Goal: Information Seeking & Learning: Learn about a topic

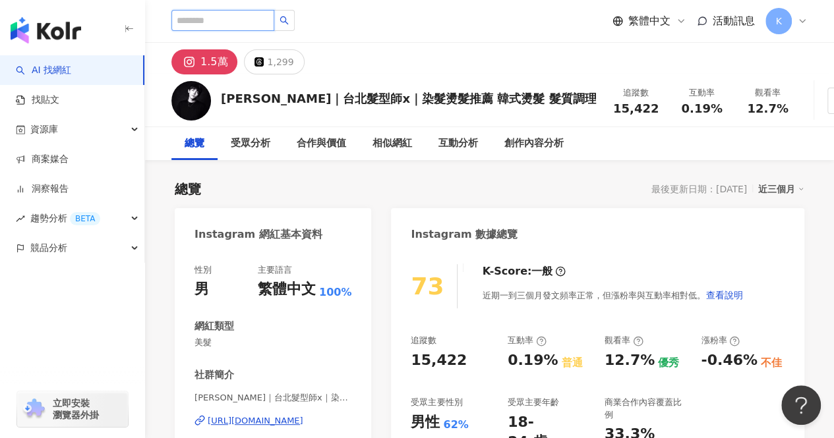
click at [257, 23] on input "search" at bounding box center [222, 20] width 103 height 21
type input "**"
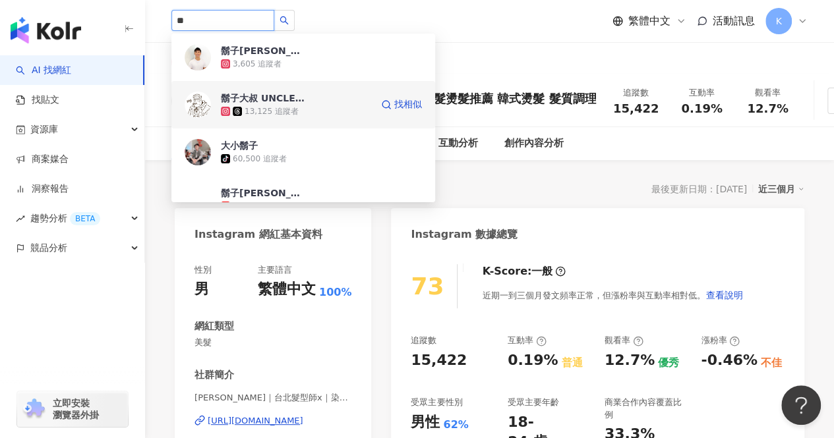
scroll to position [66, 0]
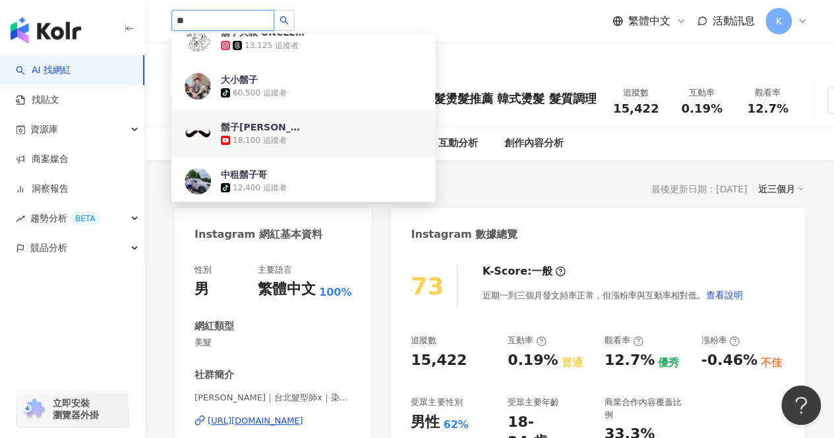
click at [264, 143] on div "18,100 追蹤者" at bounding box center [260, 140] width 54 height 11
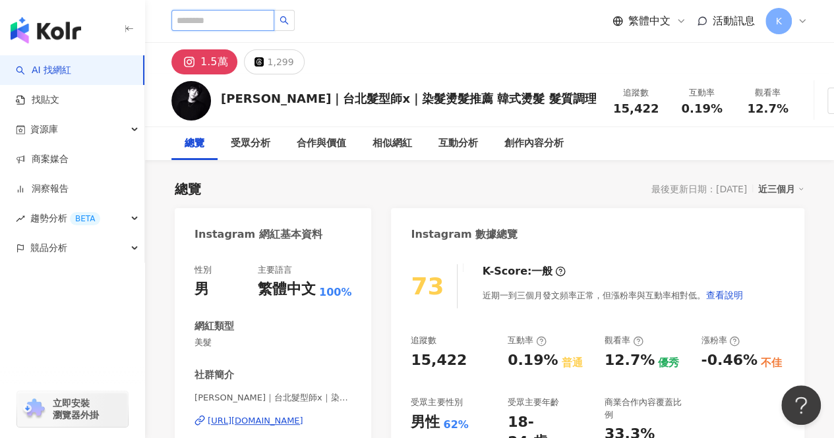
click at [259, 19] on input "search" at bounding box center [222, 20] width 103 height 21
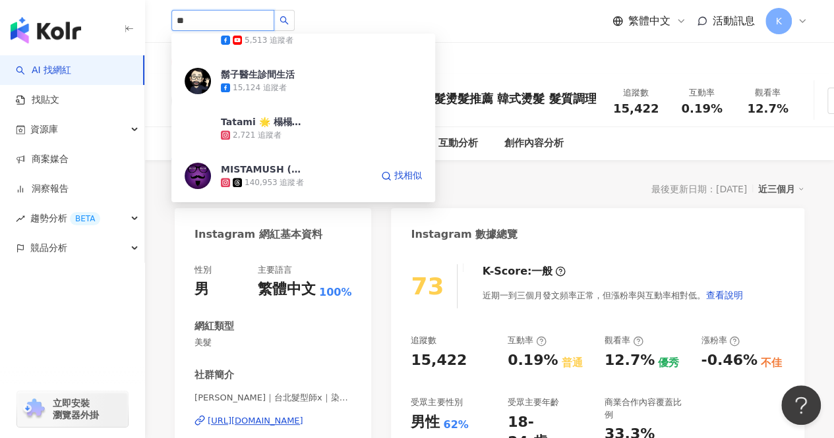
scroll to position [659, 0]
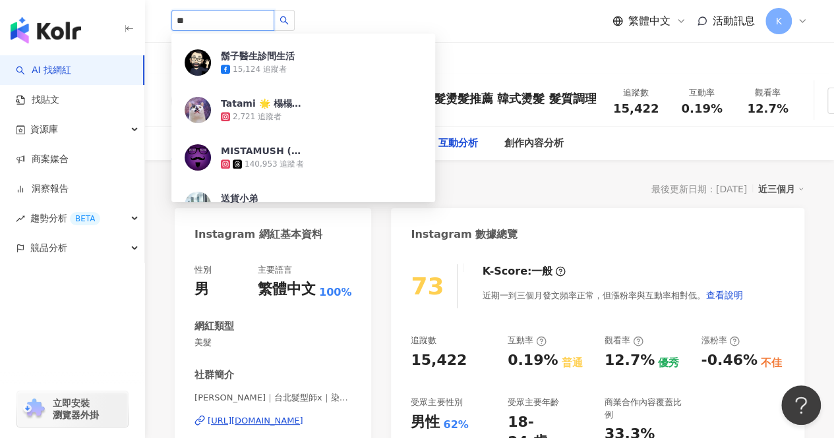
type input "**"
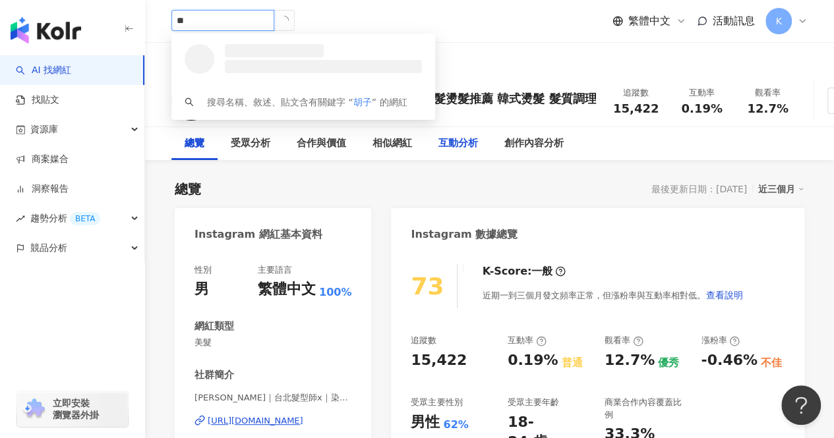
scroll to position [0, 0]
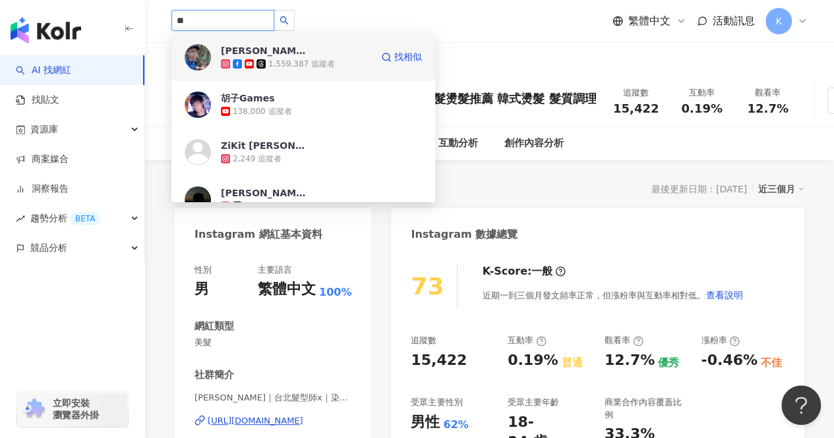
click at [292, 51] on span "[PERSON_NAME]" at bounding box center [264, 50] width 86 height 13
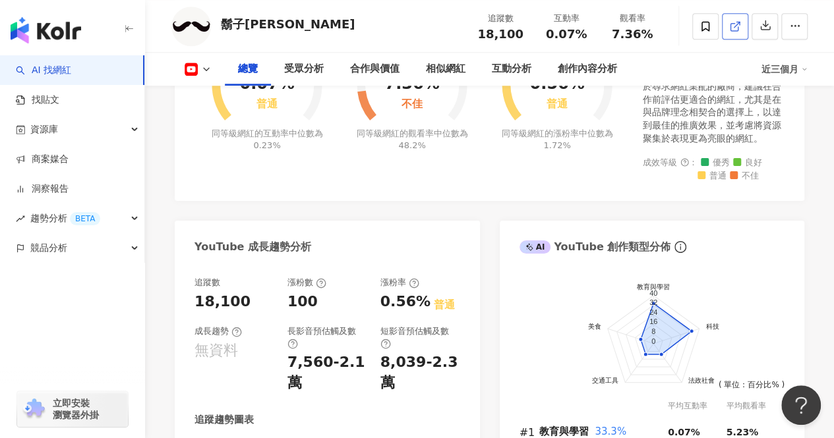
scroll to position [659, 0]
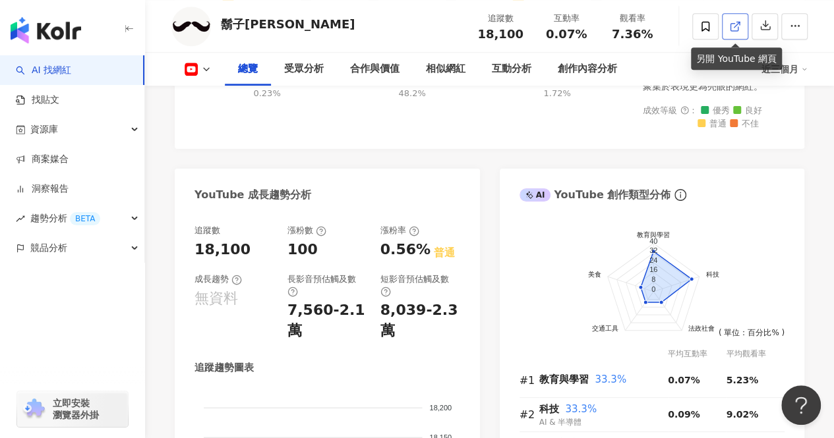
click at [745, 24] on link at bounding box center [735, 26] width 26 height 26
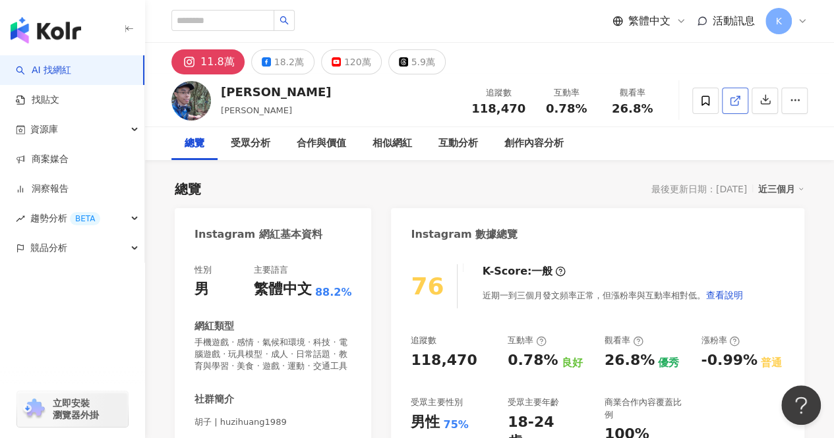
click at [740, 102] on icon at bounding box center [735, 101] width 12 height 12
click at [346, 70] on div "120萬" at bounding box center [357, 62] width 27 height 18
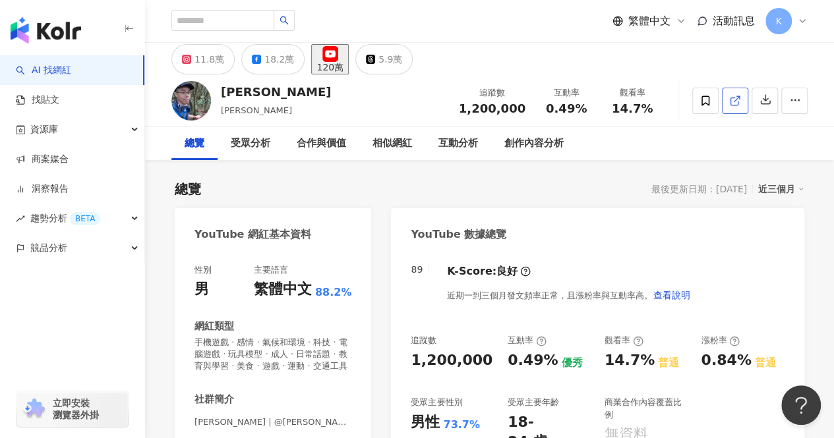
click at [739, 101] on icon at bounding box center [735, 101] width 12 height 12
